Goal: Information Seeking & Learning: Compare options

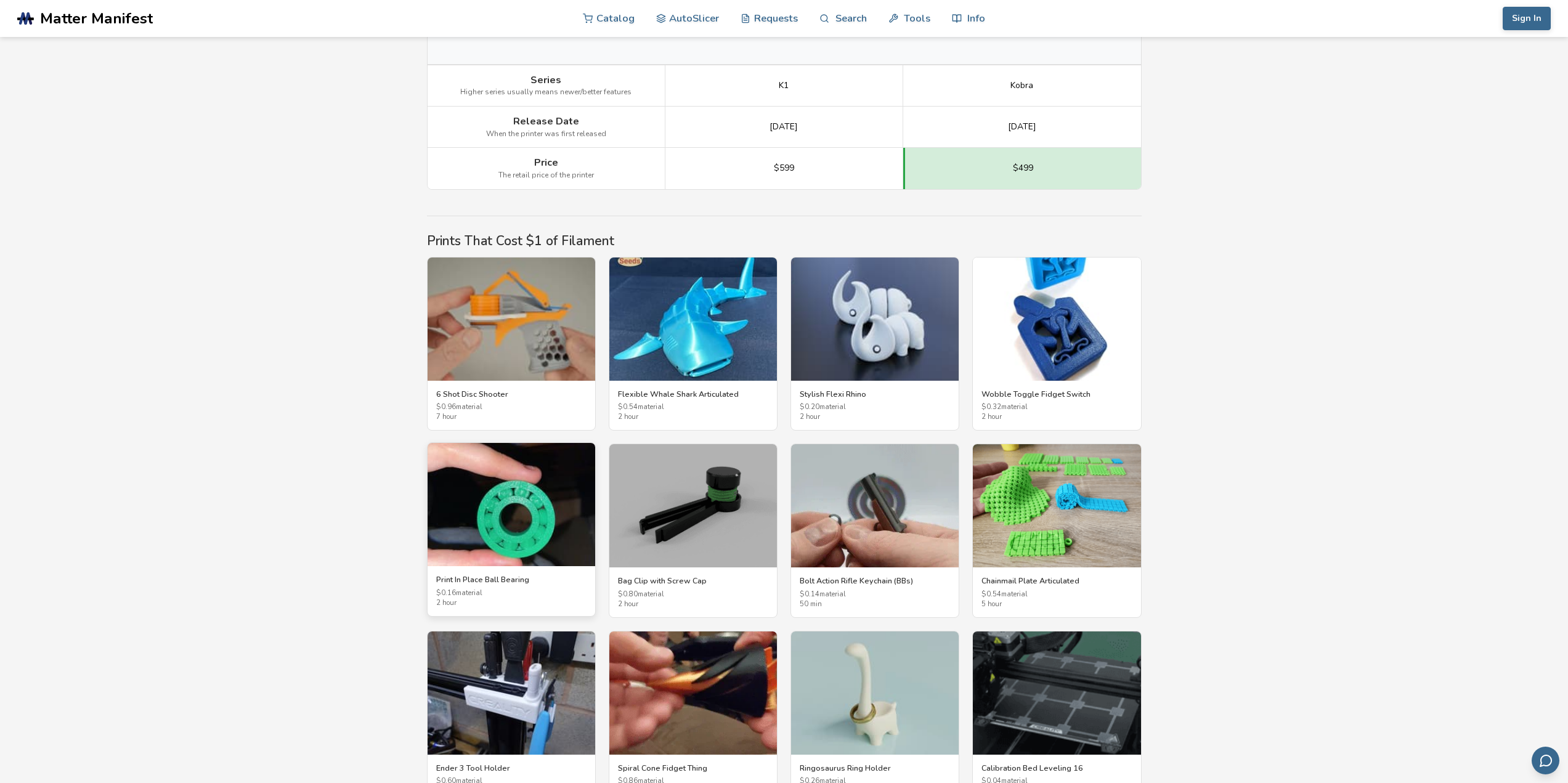
scroll to position [2032, 0]
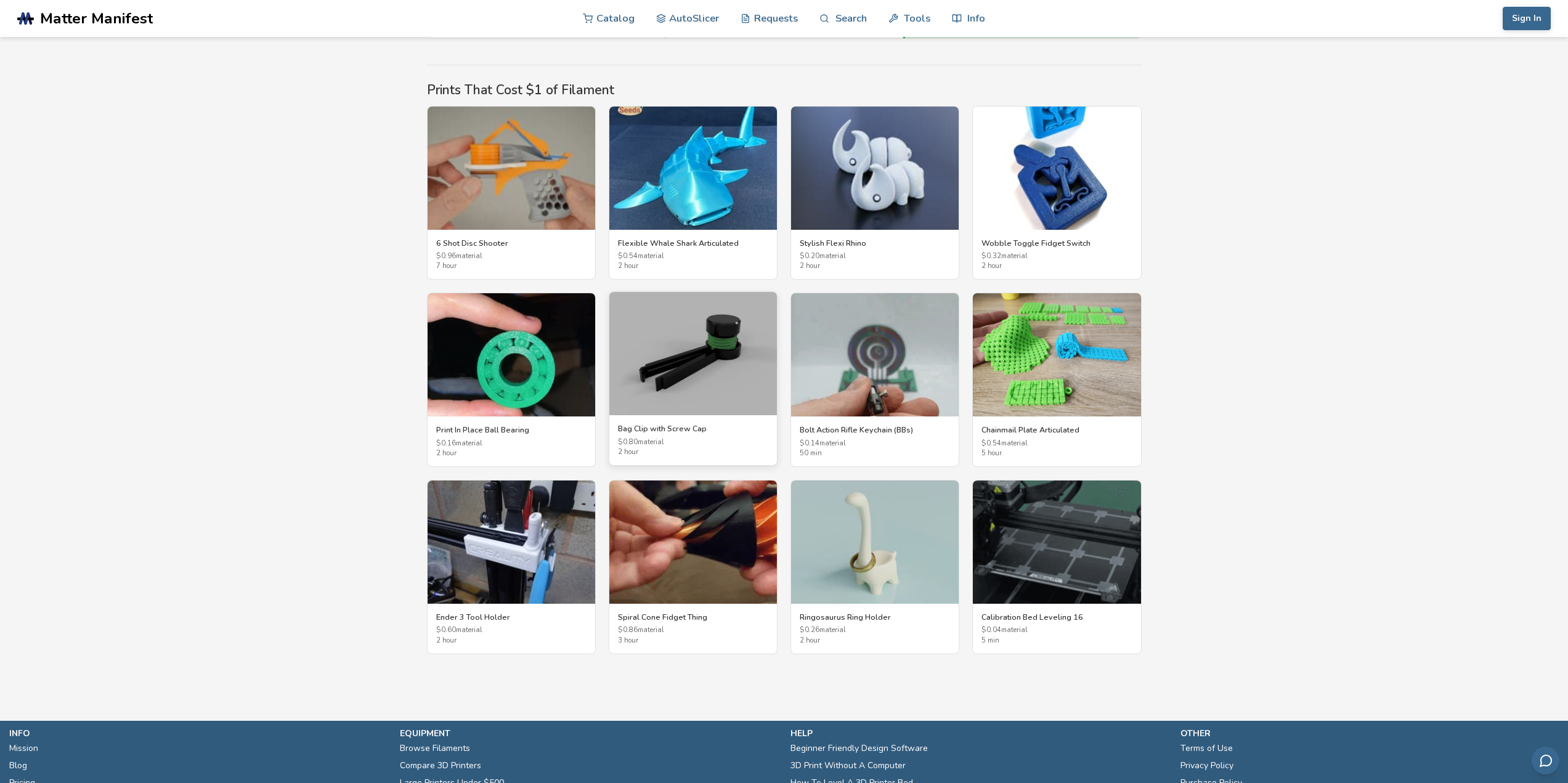
click at [715, 388] on img at bounding box center [693, 354] width 168 height 123
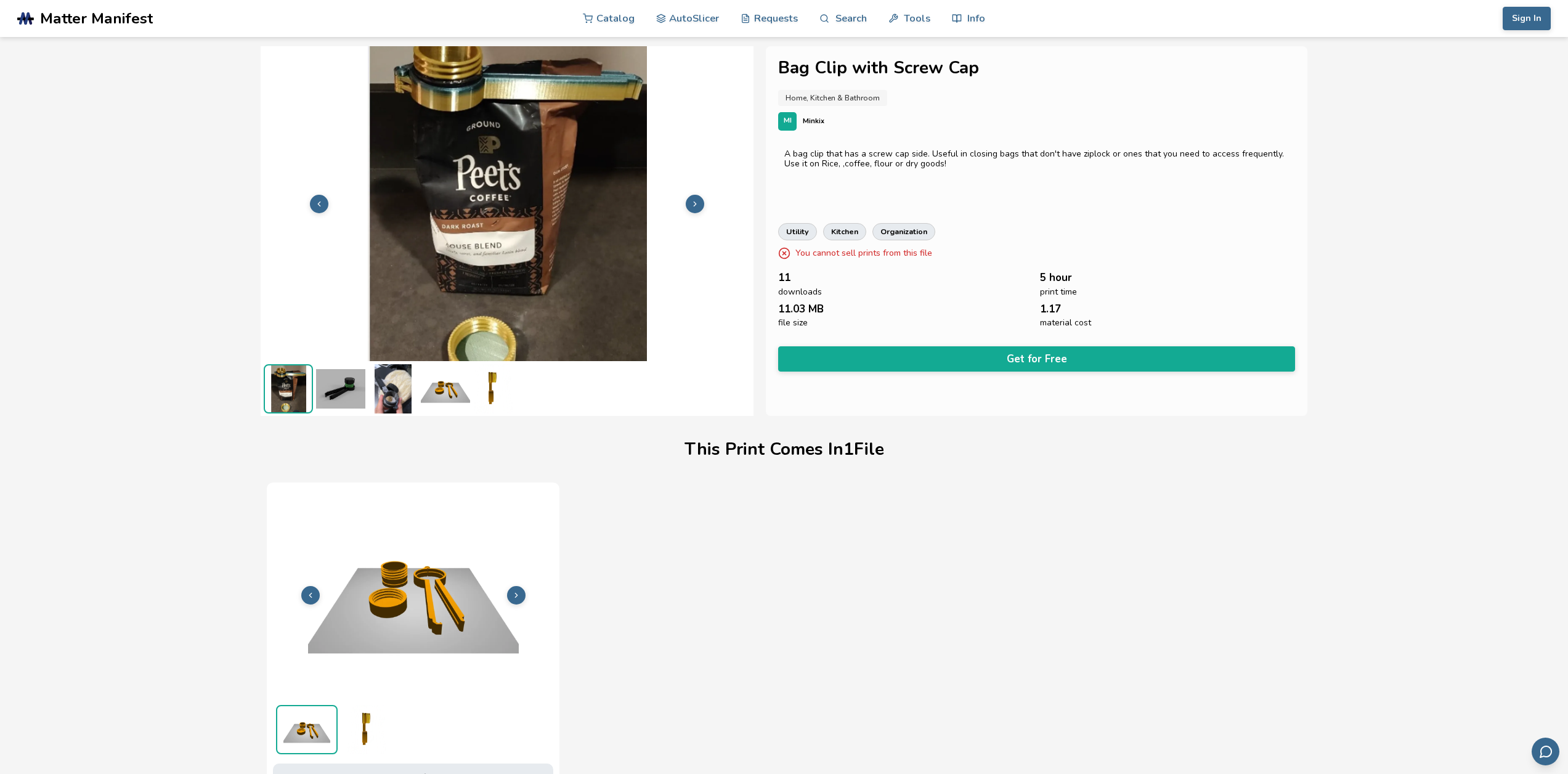
click at [397, 398] on img at bounding box center [393, 389] width 49 height 49
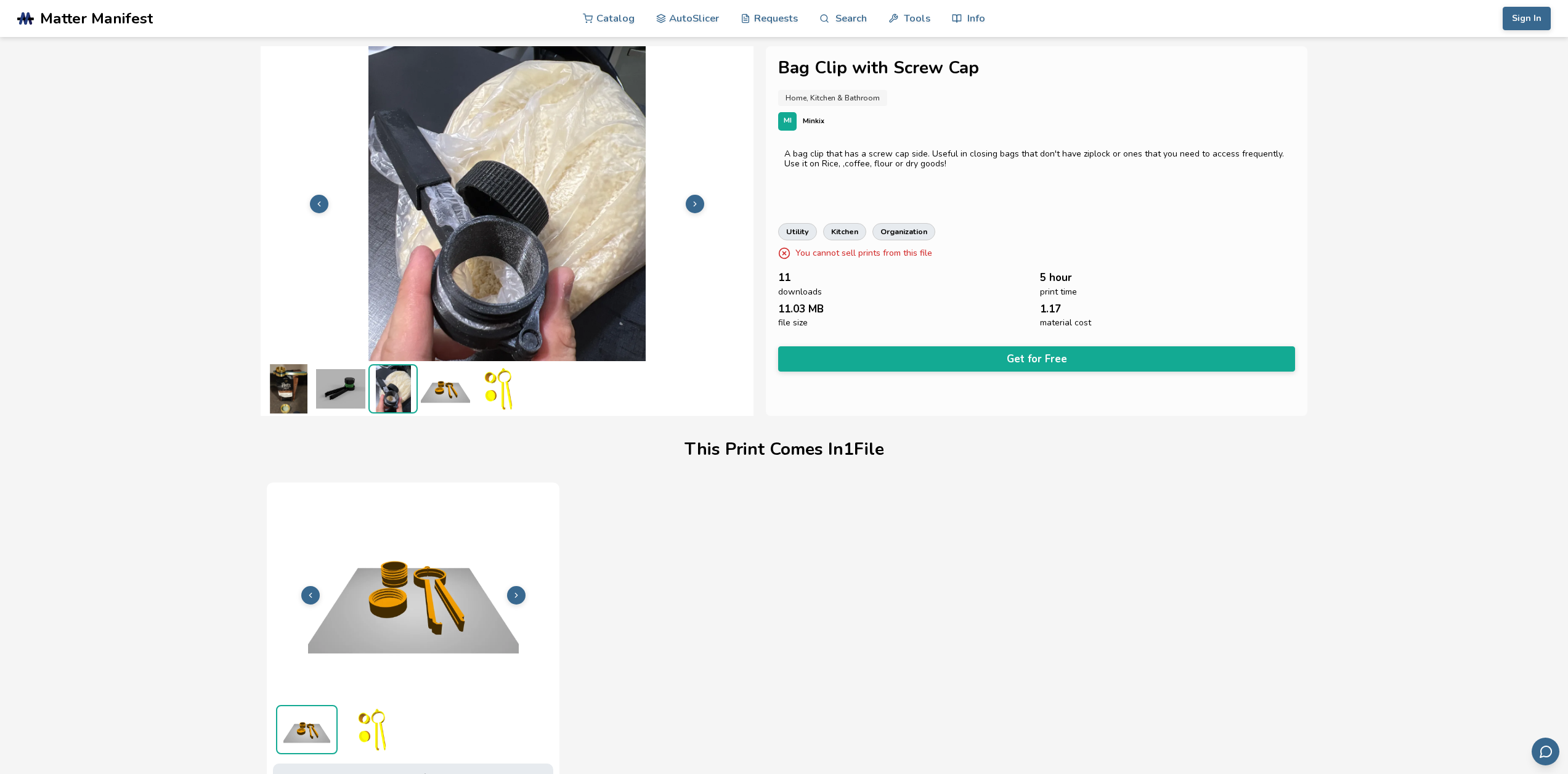
click at [335, 389] on img at bounding box center [341, 389] width 49 height 49
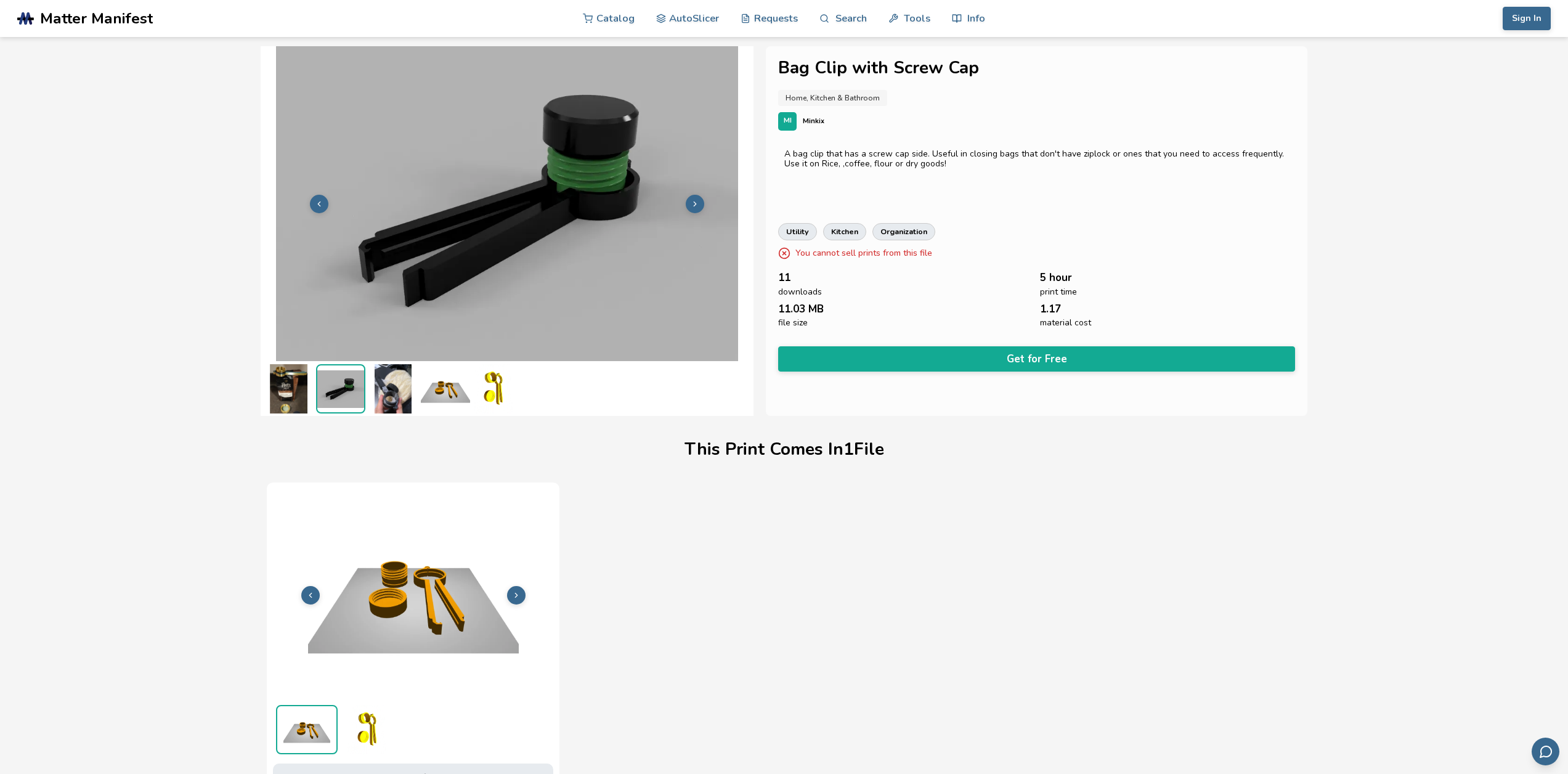
click at [441, 385] on img at bounding box center [445, 389] width 49 height 49
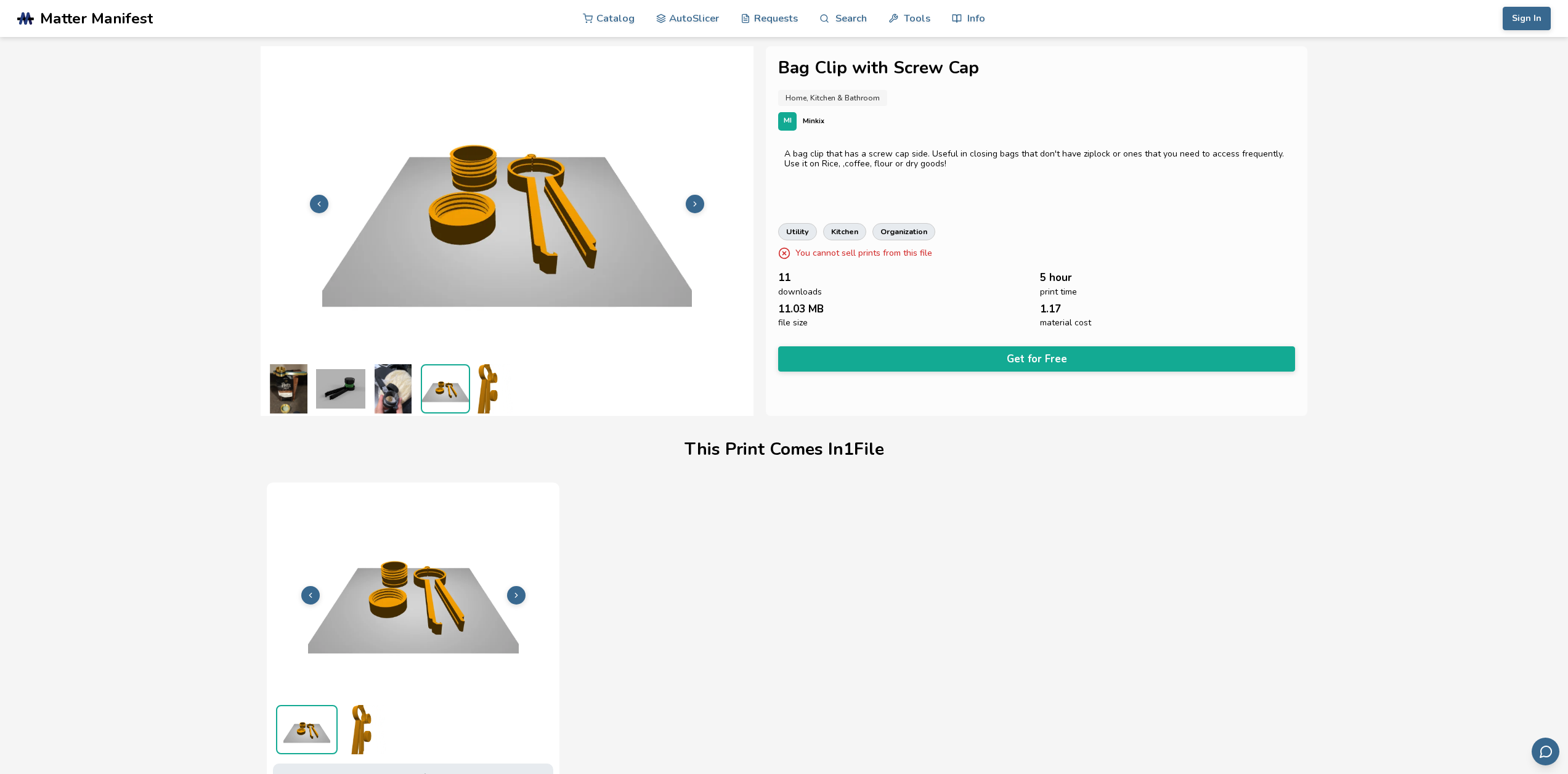
click at [495, 383] on img at bounding box center [498, 389] width 49 height 49
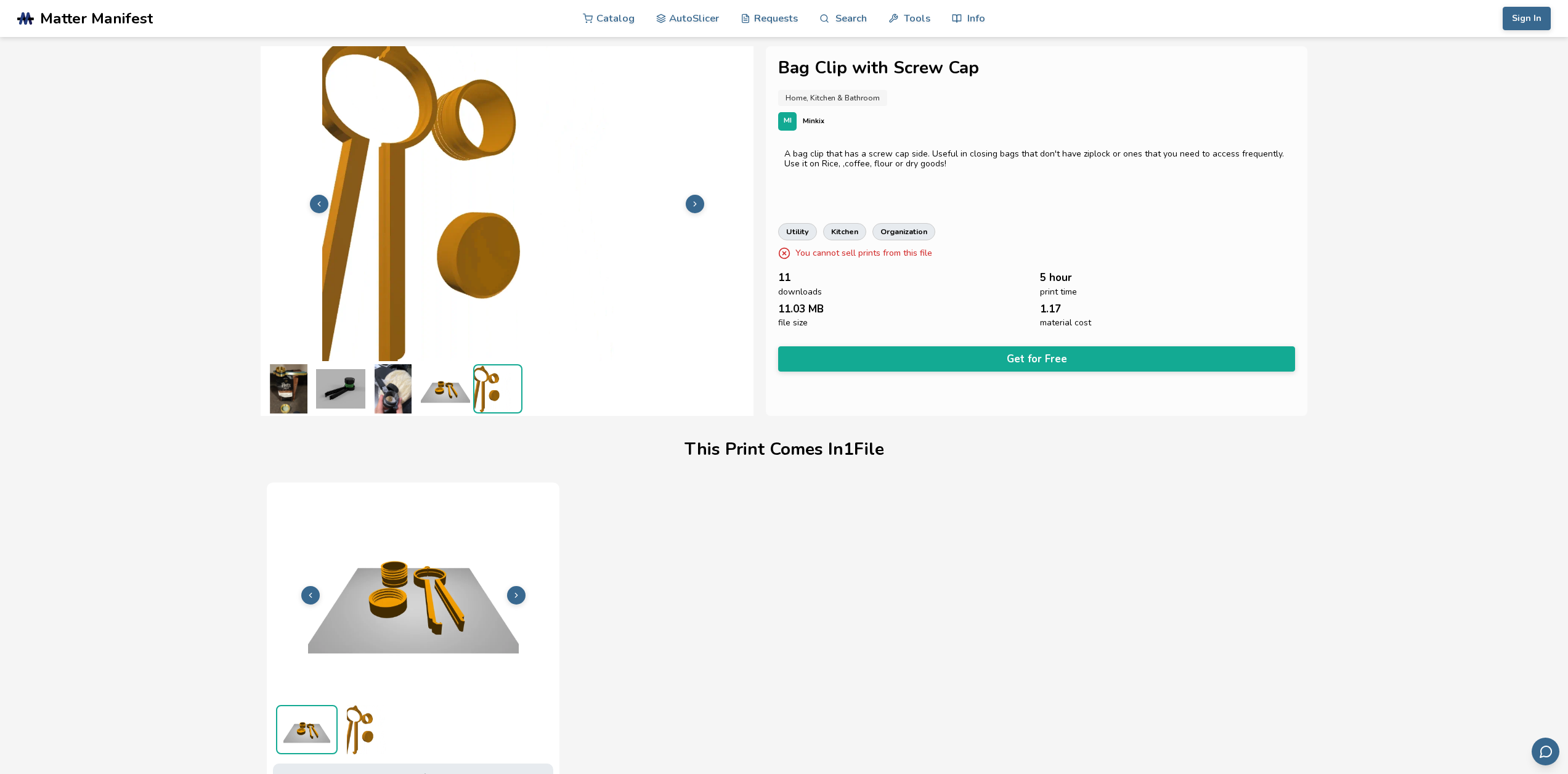
click at [444, 390] on img at bounding box center [445, 389] width 49 height 49
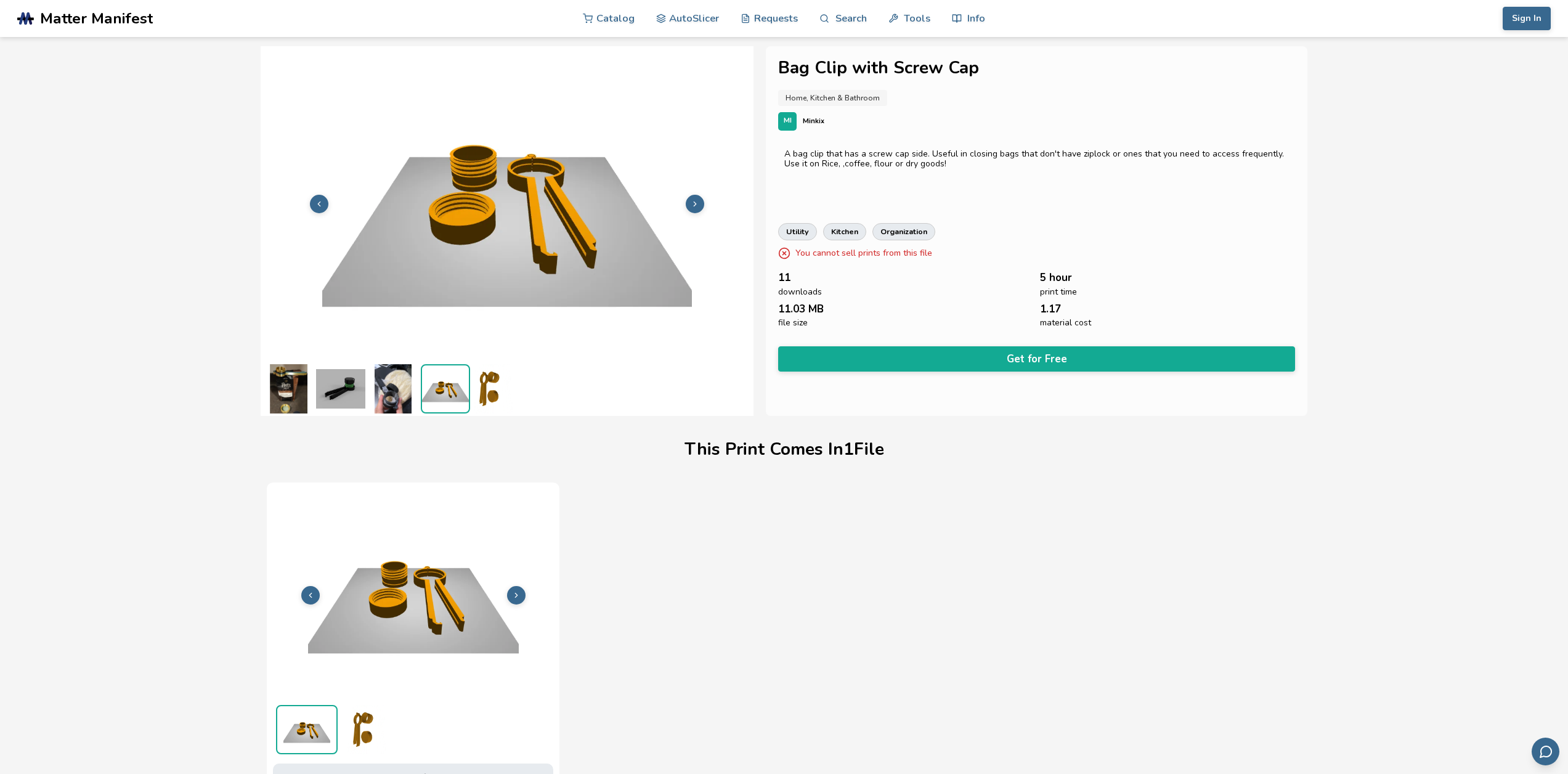
click at [393, 387] on img at bounding box center [393, 389] width 49 height 49
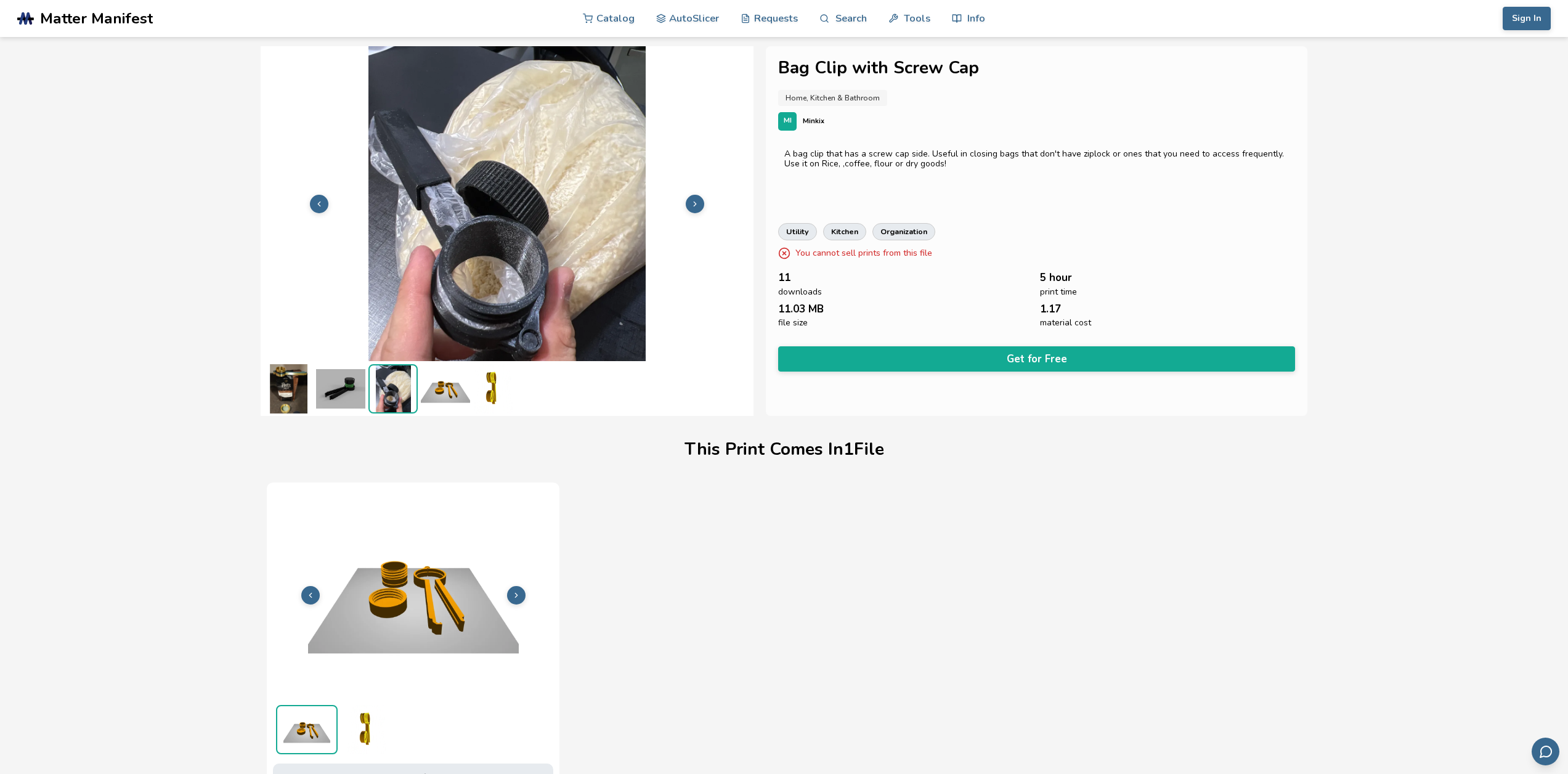
click at [330, 391] on img at bounding box center [341, 389] width 49 height 49
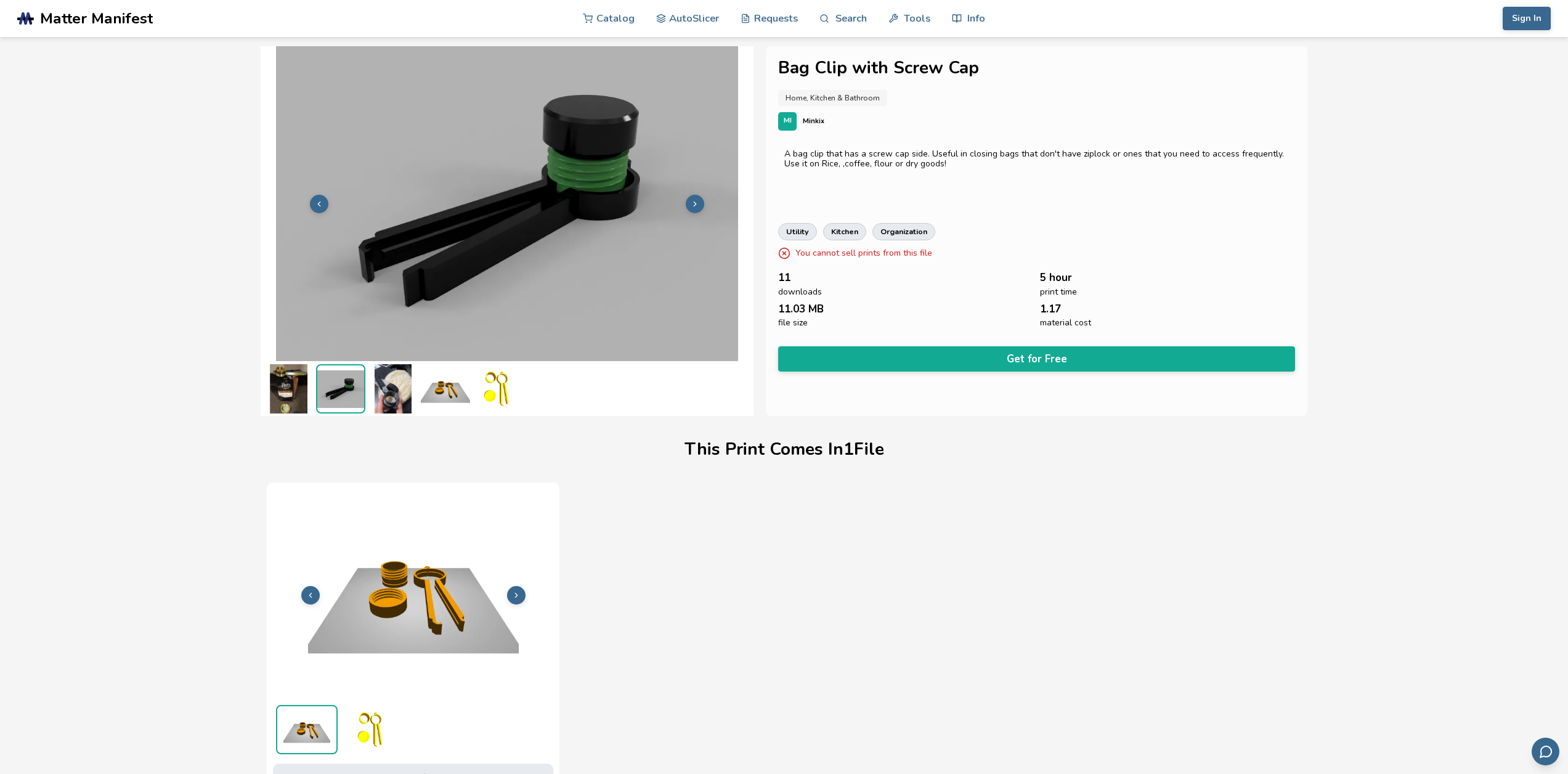
click at [268, 384] on img at bounding box center [288, 389] width 49 height 49
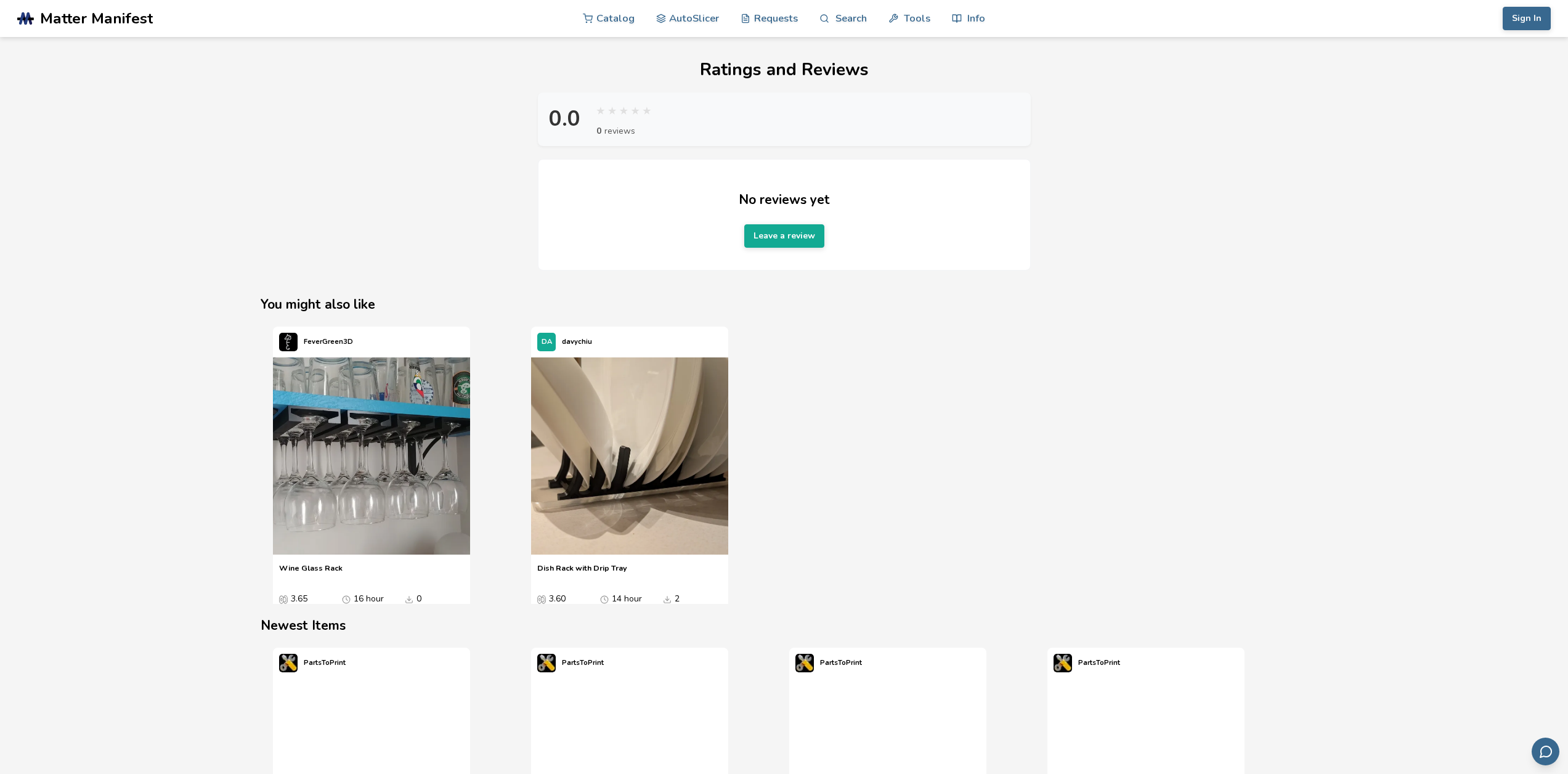
scroll to position [1294, 0]
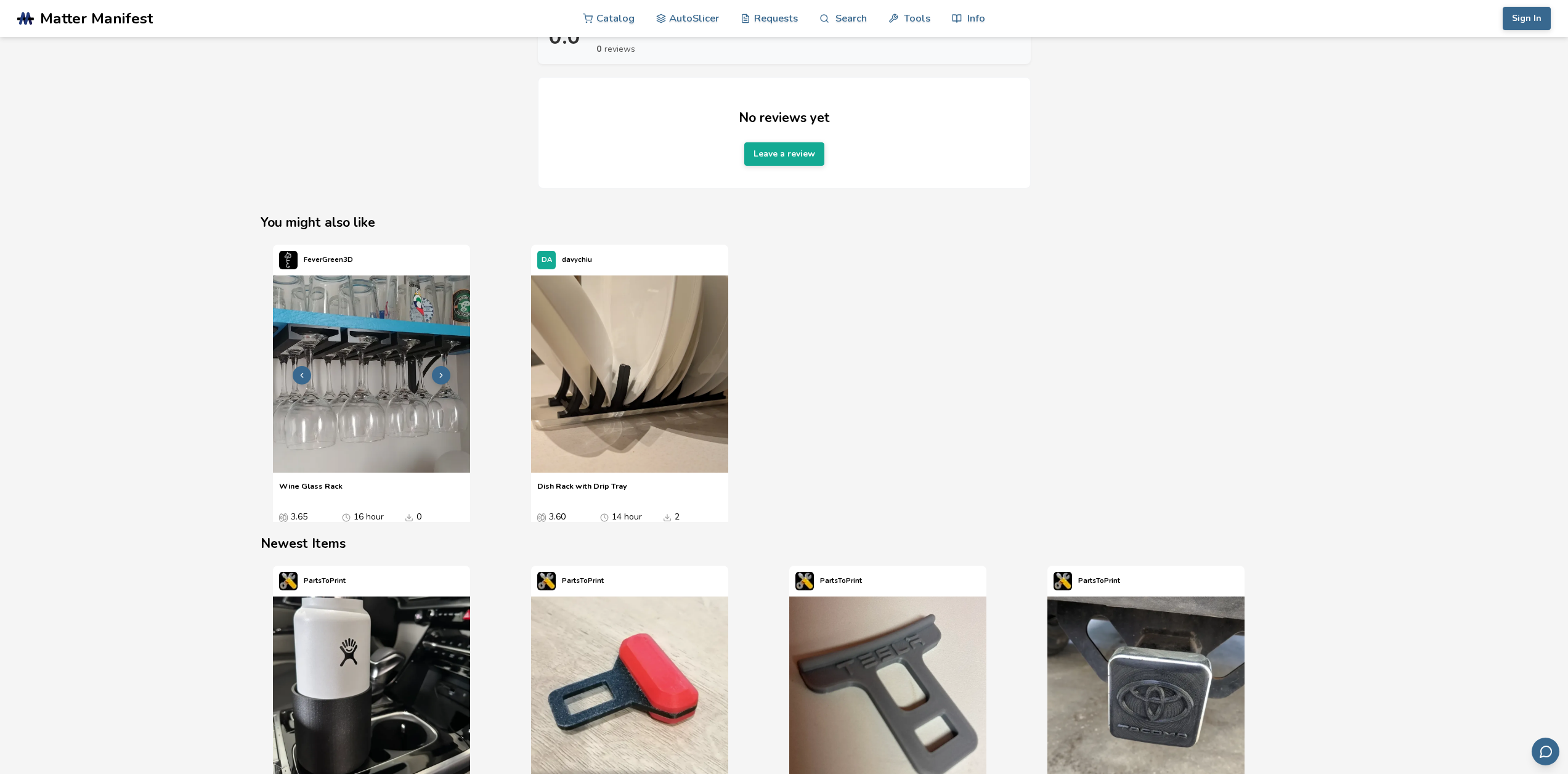
click at [388, 389] on img "1 / 2" at bounding box center [371, 374] width 197 height 197
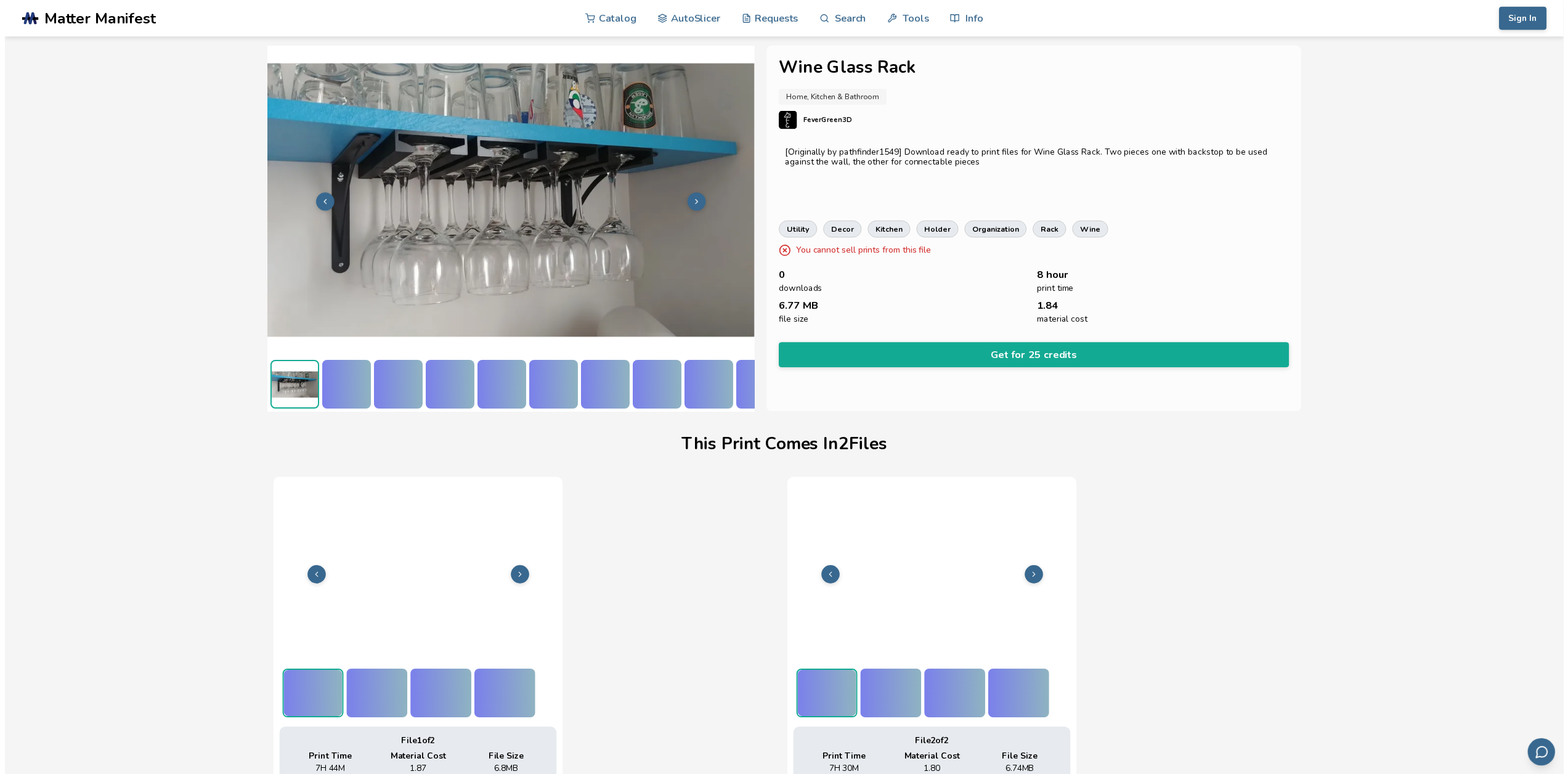
scroll to position [0, 5]
